Goal: Navigation & Orientation: Find specific page/section

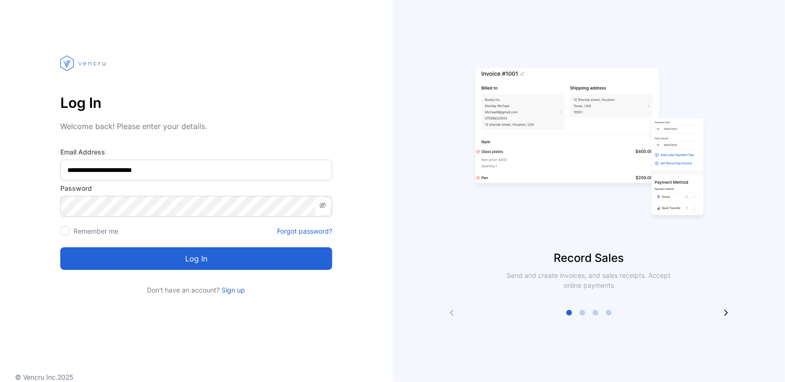
click at [177, 267] on button "Log in" at bounding box center [196, 258] width 272 height 23
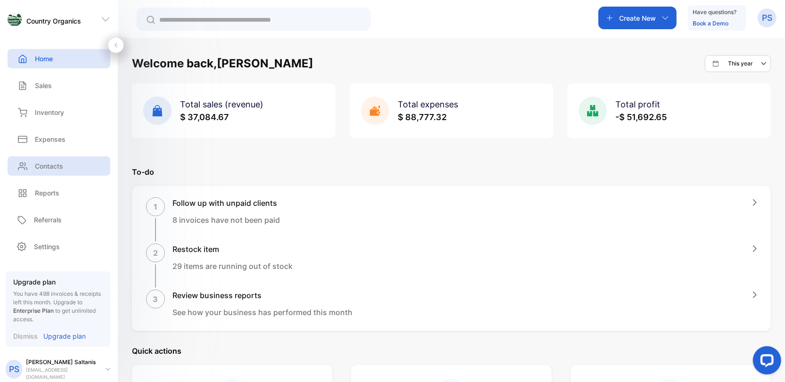
click at [67, 162] on div "Contacts" at bounding box center [59, 165] width 103 height 19
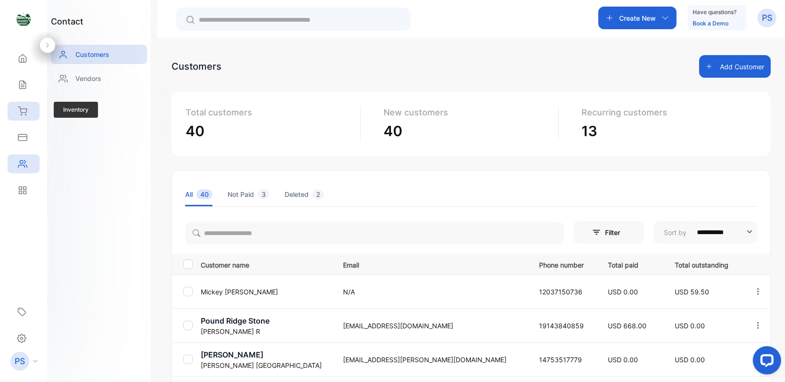
click at [32, 111] on div "Inventory" at bounding box center [24, 111] width 32 height 19
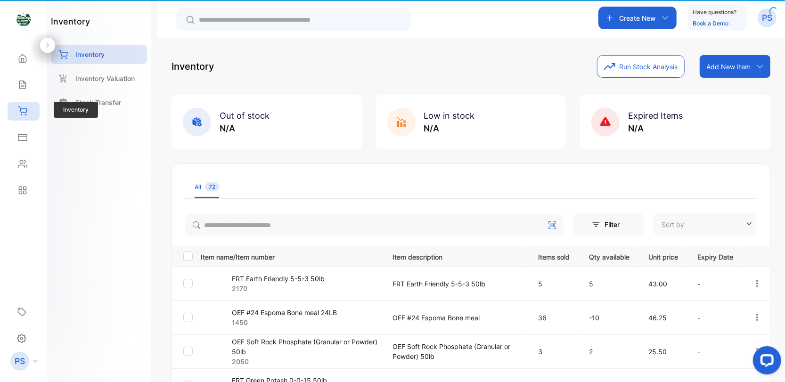
type input "**********"
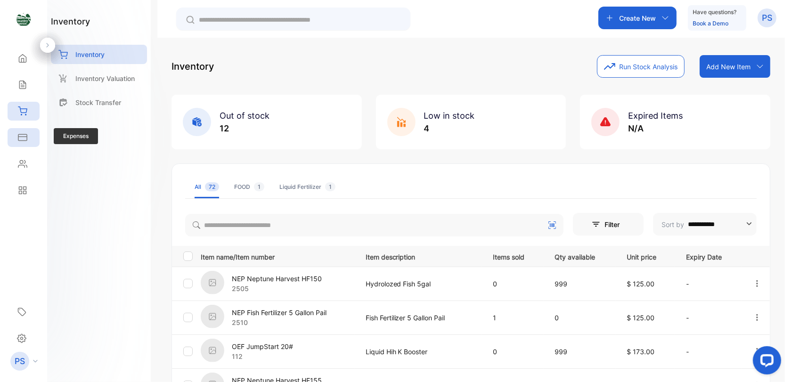
click at [30, 141] on div "Expenses" at bounding box center [24, 137] width 32 height 19
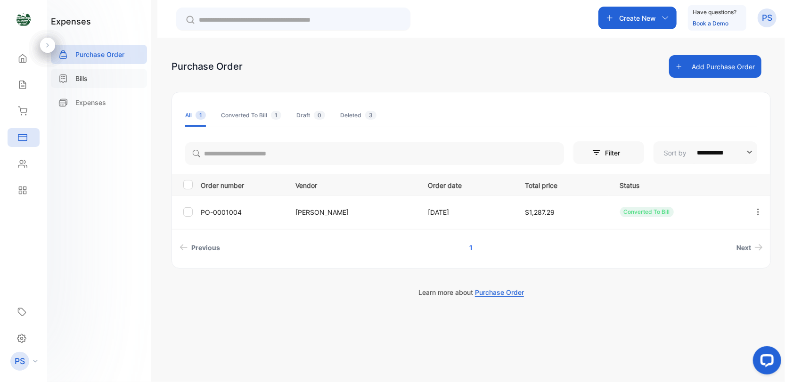
click at [91, 81] on div "Bills" at bounding box center [99, 78] width 96 height 19
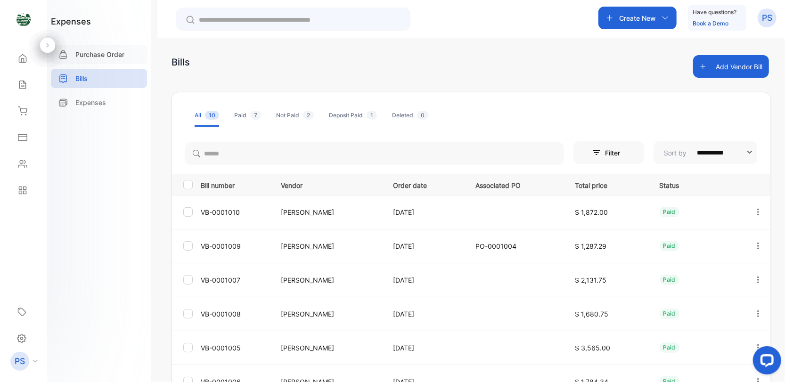
click at [113, 53] on p "Purchase Order" at bounding box center [99, 54] width 49 height 10
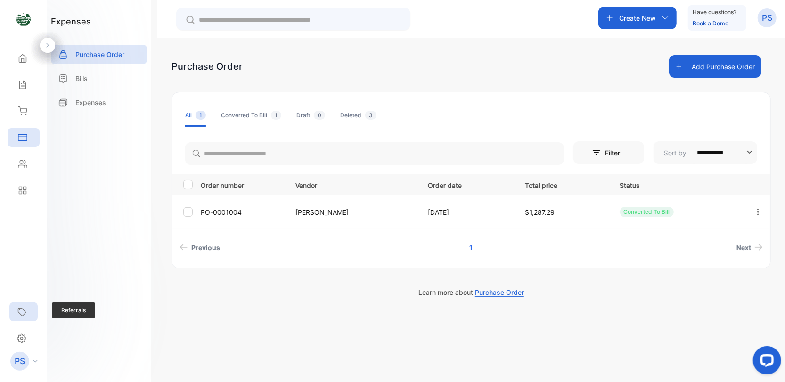
click at [20, 308] on icon at bounding box center [21, 311] width 9 height 9
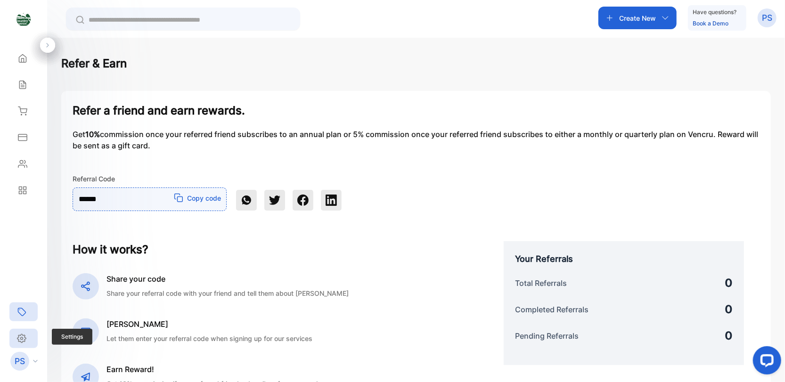
click at [27, 333] on div "Settings" at bounding box center [23, 338] width 28 height 19
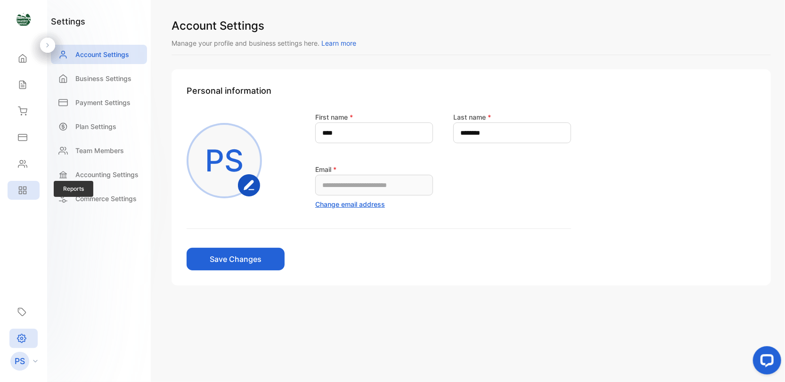
click at [29, 192] on div "Reports" at bounding box center [24, 190] width 32 height 19
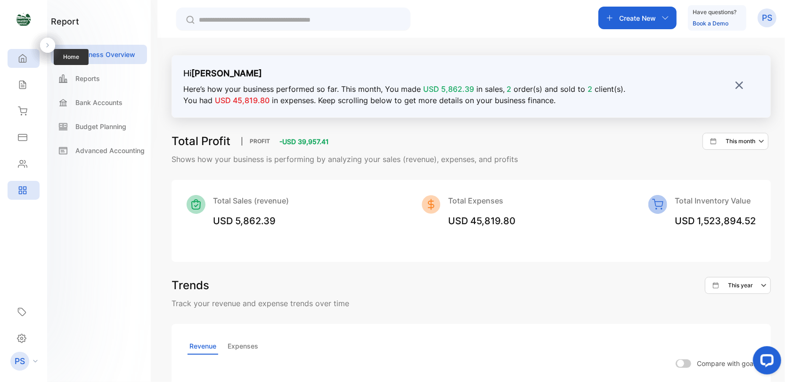
click at [27, 59] on icon at bounding box center [22, 58] width 9 height 9
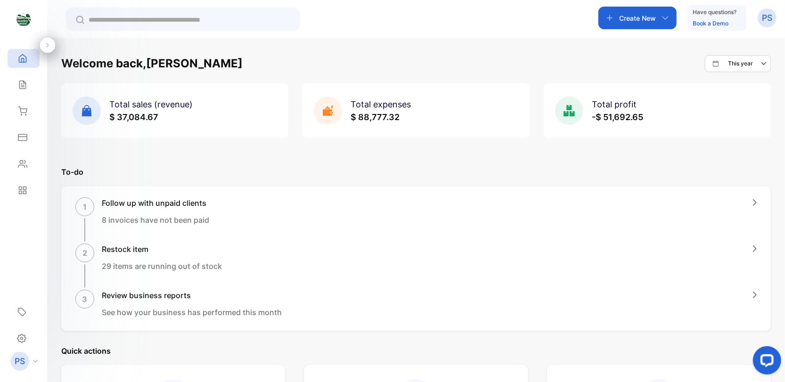
click at [35, 360] on icon at bounding box center [35, 361] width 5 height 3
click at [41, 268] on aside "Country Organics Home Home Sales Sales Inventory Inventory Expenses Expenses Co…" at bounding box center [23, 191] width 47 height 382
click at [21, 138] on icon at bounding box center [22, 137] width 9 height 9
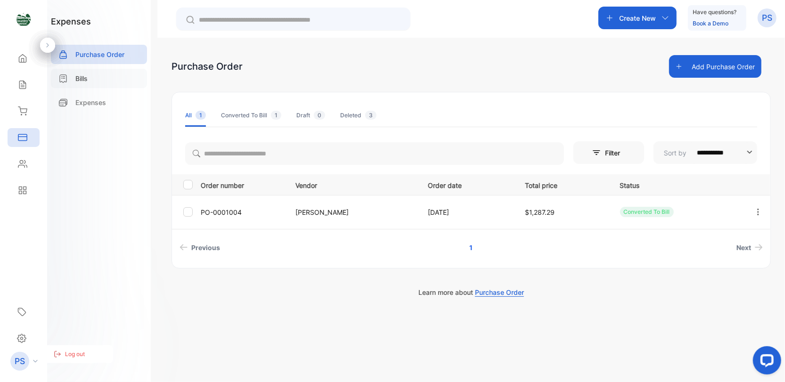
click at [87, 79] on p "Bills" at bounding box center [81, 78] width 12 height 10
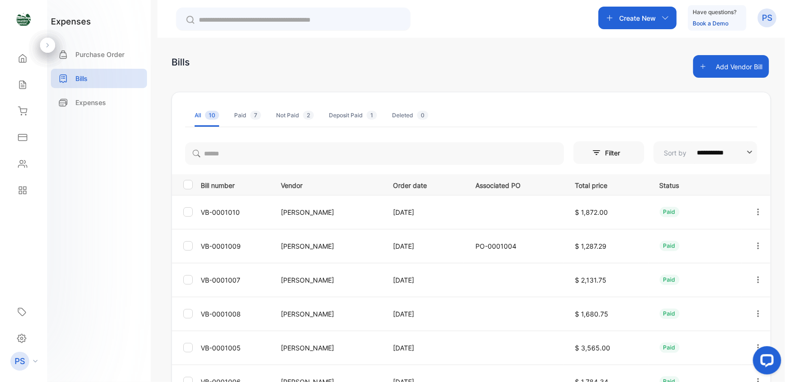
click at [204, 16] on input "text" at bounding box center [300, 20] width 202 height 10
click at [403, 62] on div "Bills Add Vendor Bill" at bounding box center [470, 66] width 599 height 23
click at [105, 103] on p "Expenses" at bounding box center [90, 102] width 31 height 10
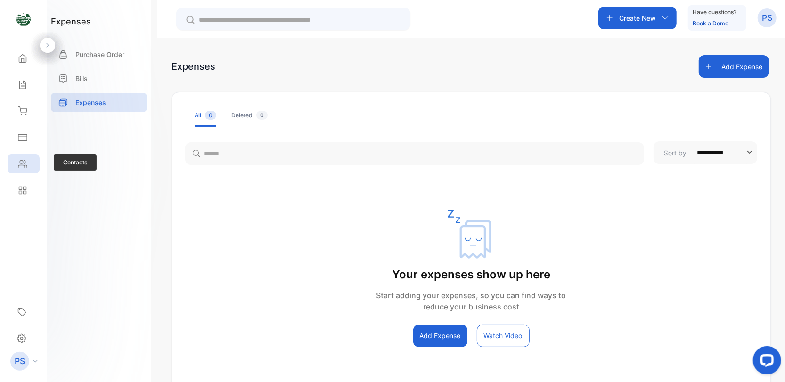
click at [19, 166] on icon at bounding box center [22, 163] width 9 height 9
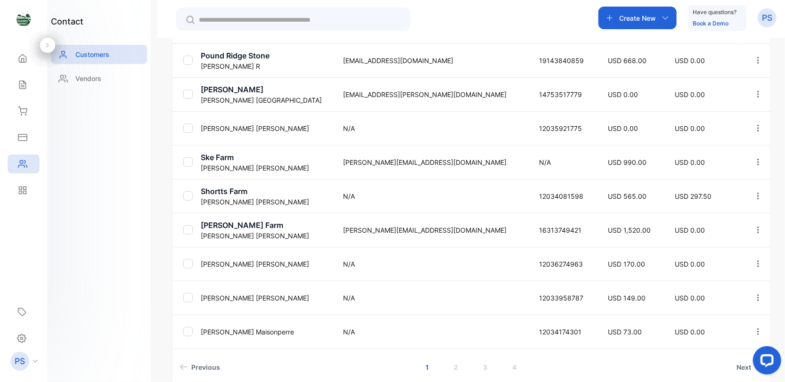
scroll to position [314, 0]
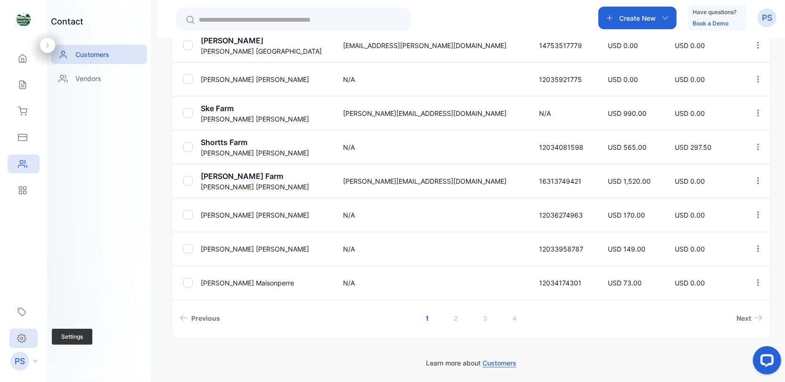
click at [20, 338] on icon at bounding box center [21, 338] width 9 height 10
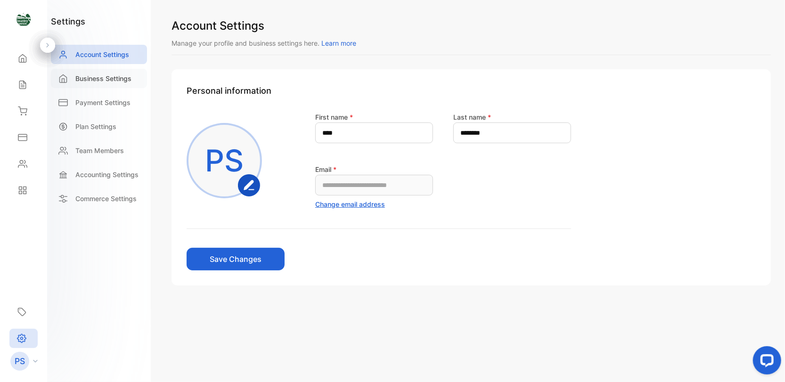
click at [98, 77] on p "Business Settings" at bounding box center [103, 78] width 56 height 10
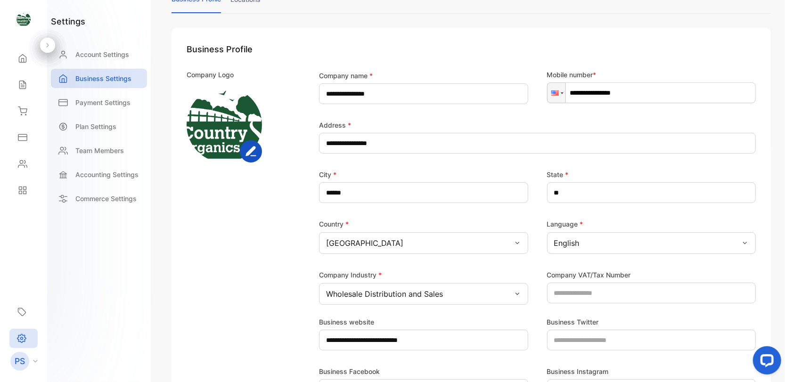
scroll to position [32, 0]
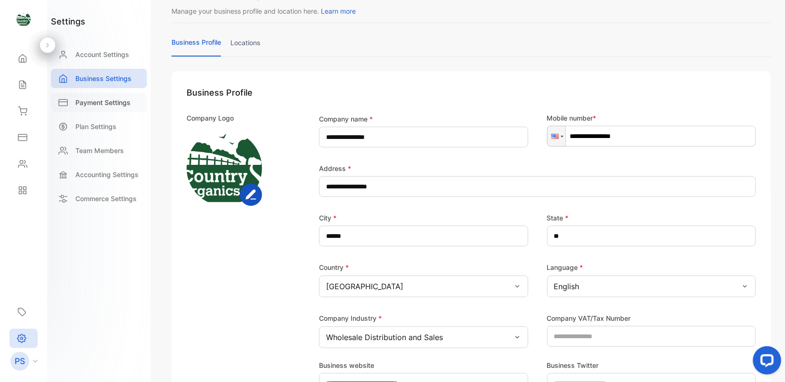
click at [73, 104] on div "Payment Settings" at bounding box center [99, 102] width 96 height 19
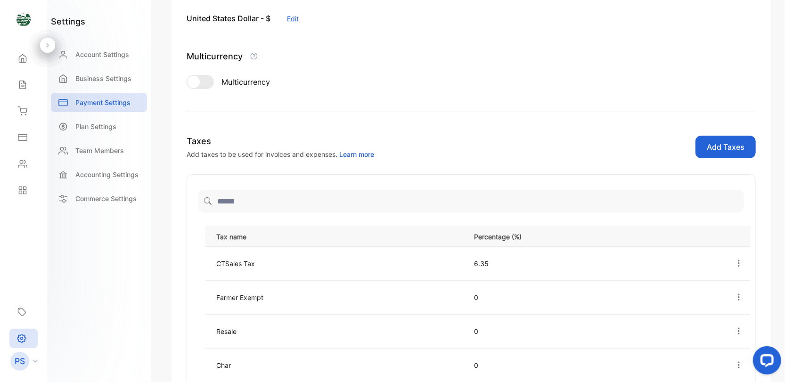
scroll to position [126, 0]
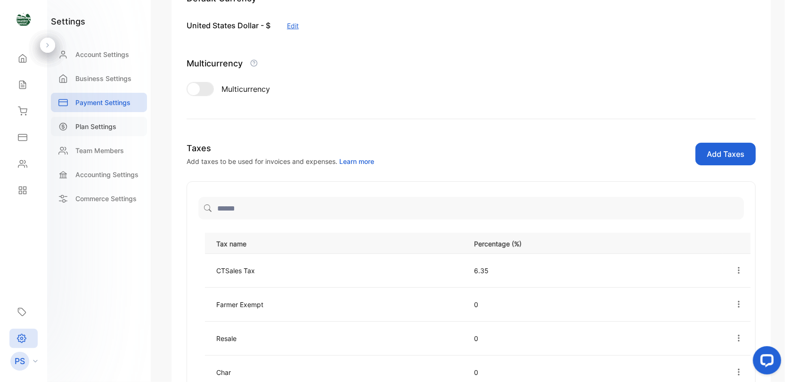
click at [106, 131] on p "Plan Settings" at bounding box center [95, 126] width 41 height 10
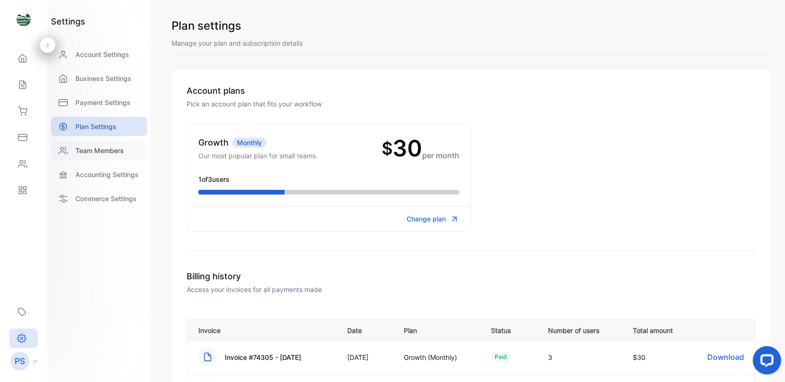
click at [83, 151] on p "Team Members" at bounding box center [99, 151] width 49 height 10
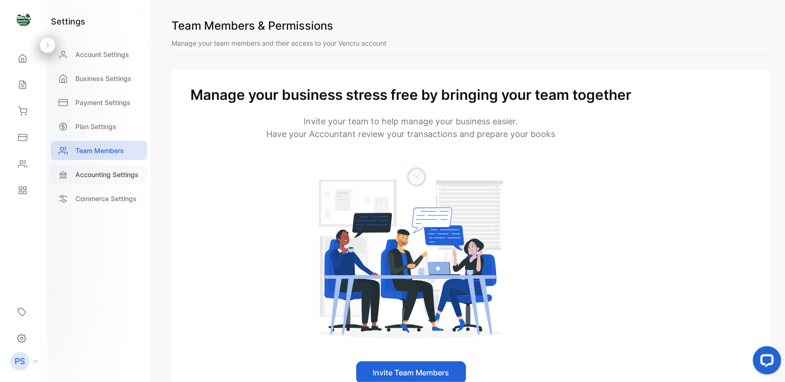
click at [97, 174] on p "Accounting Settings" at bounding box center [106, 175] width 63 height 10
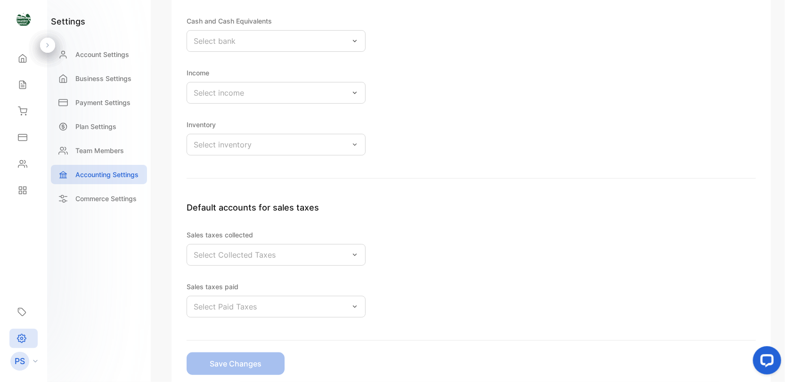
scroll to position [188, 0]
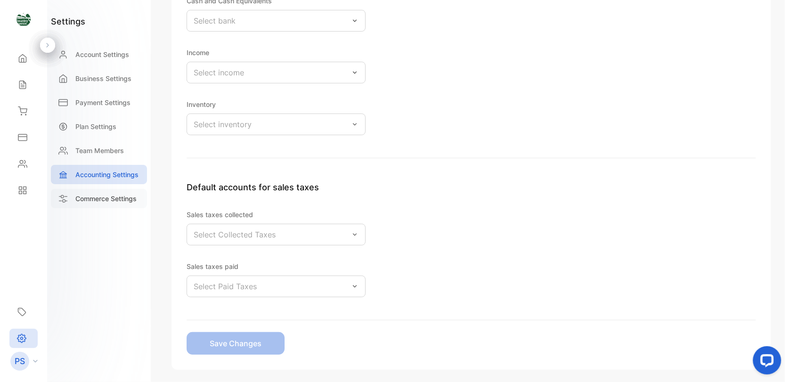
click at [90, 196] on p "Commerce Settings" at bounding box center [105, 199] width 61 height 10
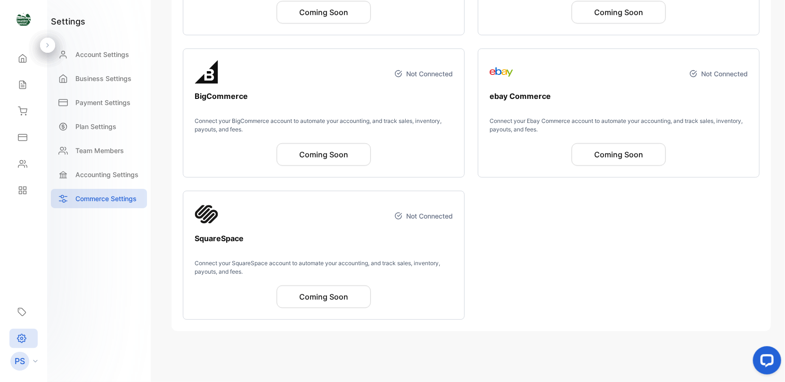
scroll to position [379, 0]
click at [22, 194] on icon at bounding box center [20, 192] width 3 height 3
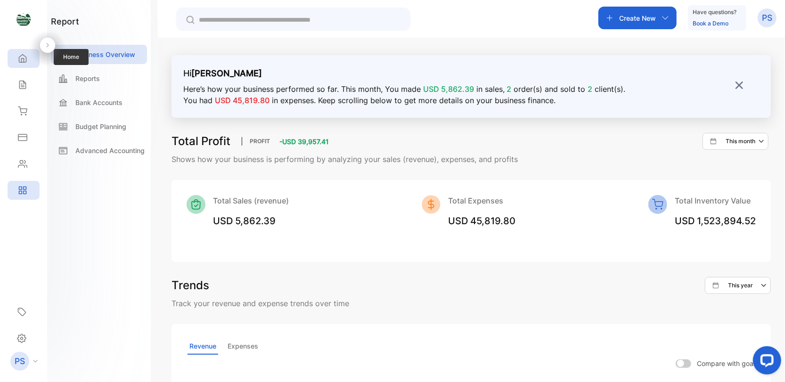
click at [19, 62] on icon at bounding box center [22, 59] width 7 height 8
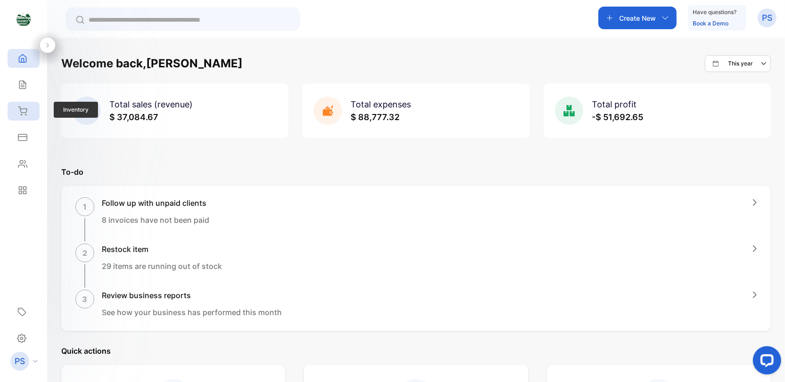
click at [29, 110] on div "Inventory" at bounding box center [24, 111] width 32 height 19
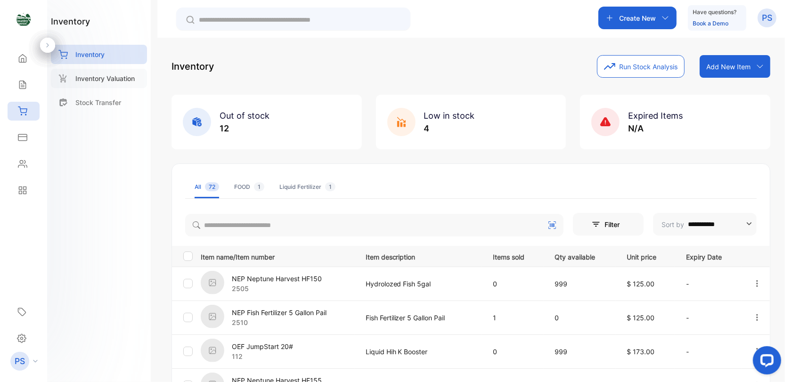
click at [113, 80] on p "Inventory Valuation" at bounding box center [104, 78] width 59 height 10
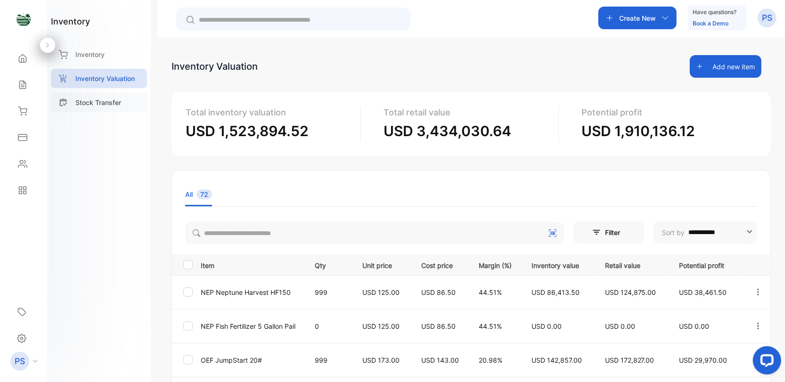
click at [100, 103] on p "Stock Transfer" at bounding box center [98, 102] width 46 height 10
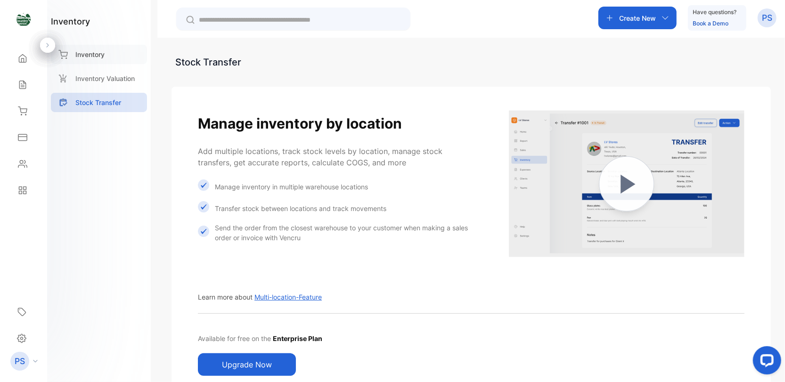
click at [102, 55] on p "Inventory" at bounding box center [89, 54] width 29 height 10
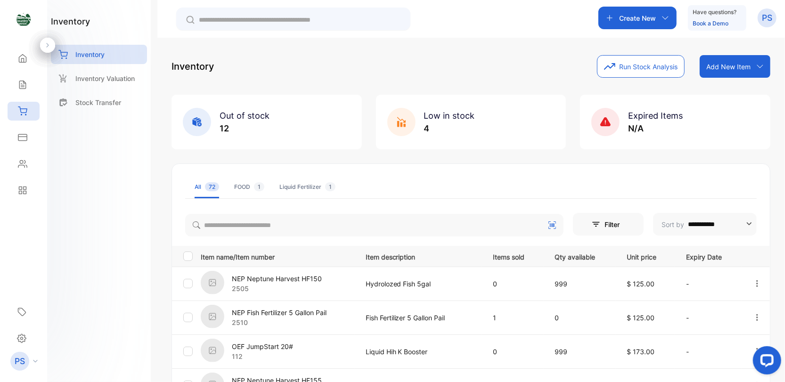
click at [659, 16] on div "Create New" at bounding box center [637, 18] width 78 height 23
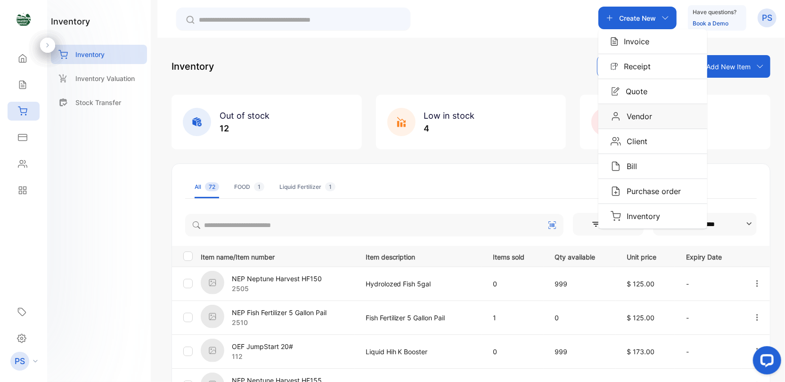
click at [640, 117] on p "Vendor" at bounding box center [636, 116] width 31 height 11
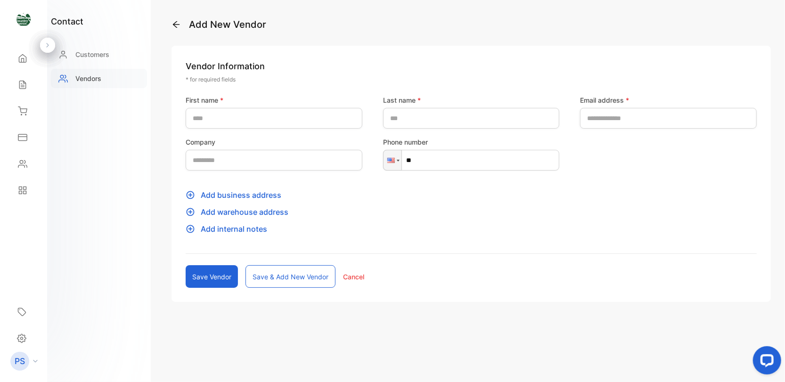
click at [89, 78] on p "Vendors" at bounding box center [88, 78] width 26 height 10
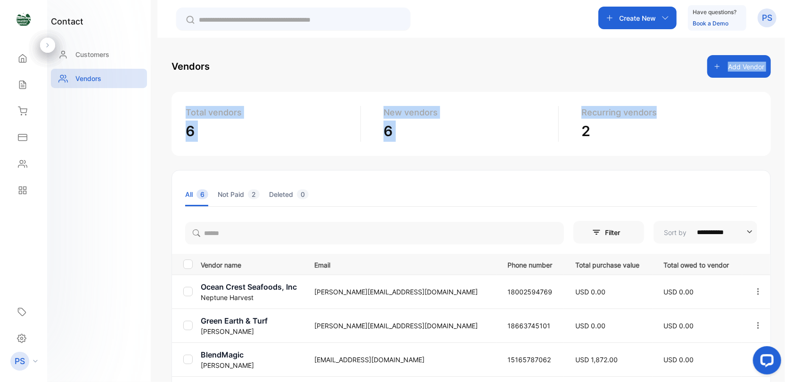
drag, startPoint x: 781, startPoint y: 65, endPoint x: 758, endPoint y: 124, distance: 63.0
click at [758, 124] on div "**********" at bounding box center [470, 229] width 627 height 382
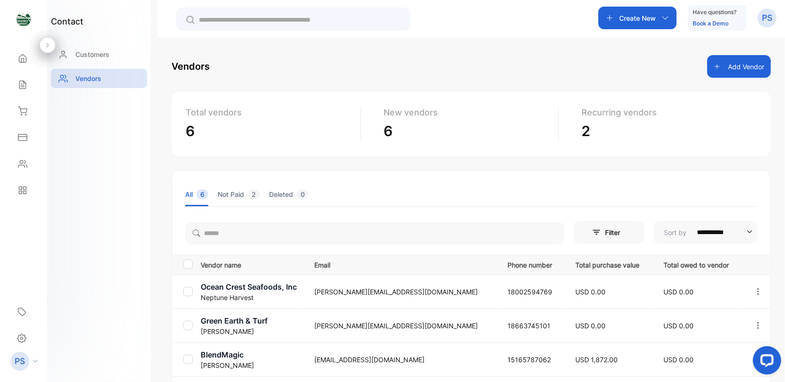
click at [130, 166] on div "contact Customers Vendors" at bounding box center [99, 191] width 104 height 382
click at [97, 52] on p "Customers" at bounding box center [92, 54] width 34 height 10
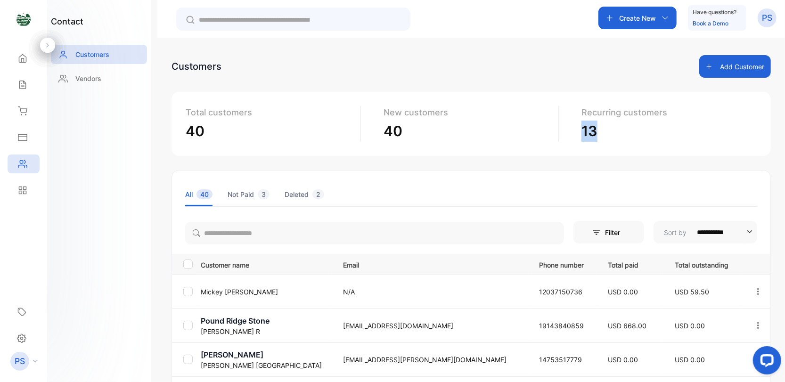
drag, startPoint x: 781, startPoint y: 97, endPoint x: 772, endPoint y: 158, distance: 61.9
click at [772, 158] on div "**********" at bounding box center [470, 229] width 627 height 382
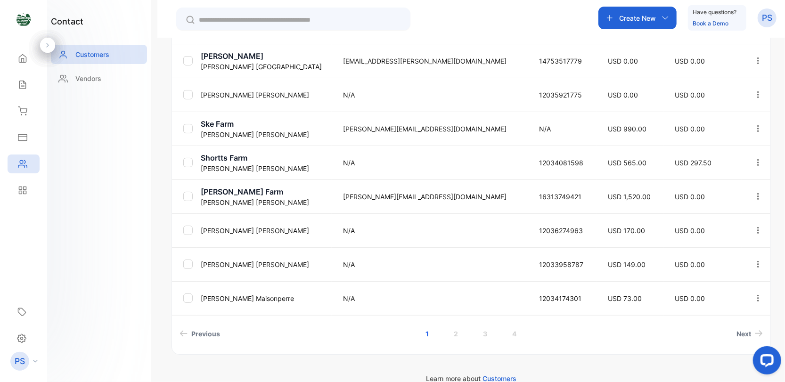
scroll to position [311, 0]
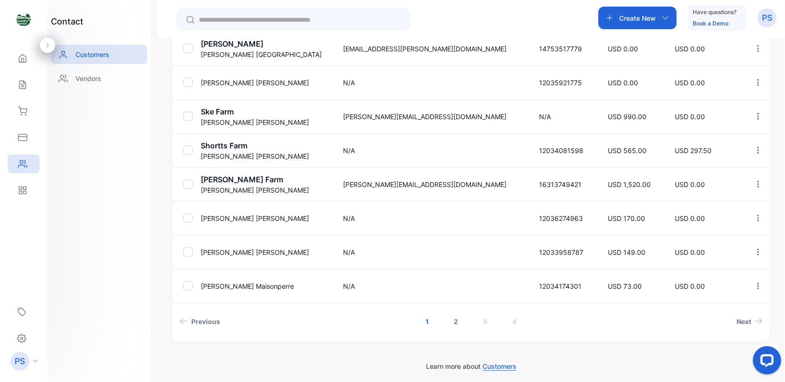
click at [456, 320] on link "2" at bounding box center [456, 321] width 27 height 17
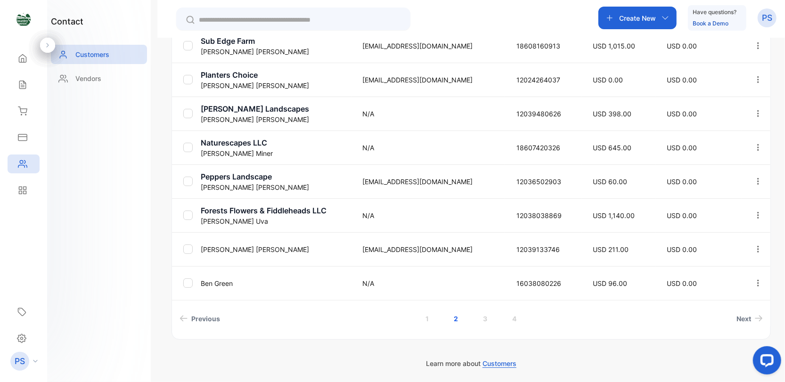
scroll to position [314, 0]
click at [487, 318] on link "3" at bounding box center [484, 317] width 27 height 17
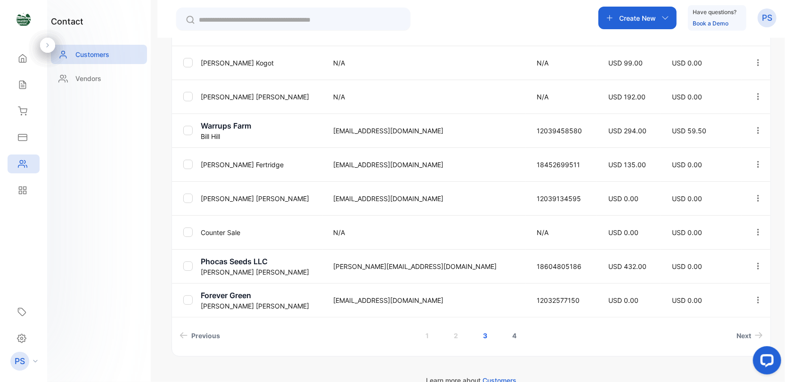
click at [510, 335] on link "4" at bounding box center [514, 335] width 27 height 17
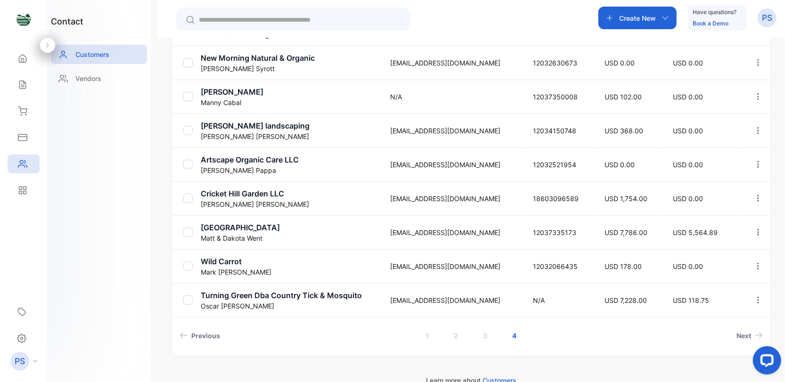
click at [227, 303] on p "[PERSON_NAME]" at bounding box center [290, 306] width 178 height 10
